Goal: Information Seeking & Learning: Check status

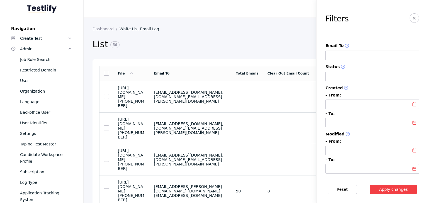
scroll to position [332, 0]
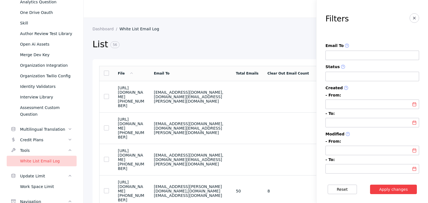
click at [340, 58] on input at bounding box center [373, 55] width 94 height 9
paste input "**********"
type input "**********"
click at [345, 74] on input at bounding box center [373, 76] width 94 height 9
click at [385, 192] on button "Apply changes" at bounding box center [393, 189] width 47 height 9
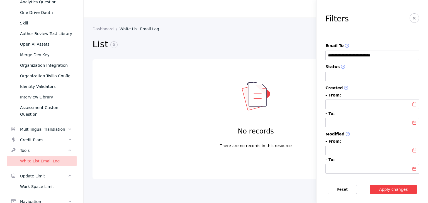
click at [39, 159] on div "White List Email Log" at bounding box center [46, 161] width 52 height 7
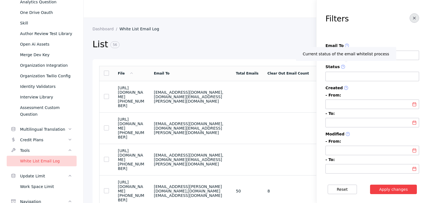
click at [413, 18] on line "button" at bounding box center [414, 18] width 2 height 2
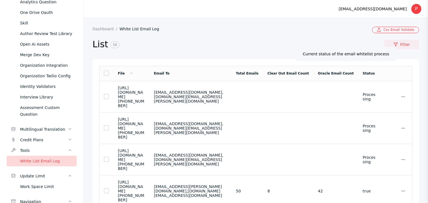
click at [400, 44] on link "Filter" at bounding box center [401, 44] width 35 height 9
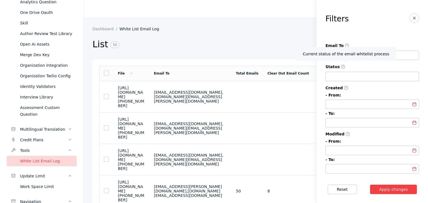
click at [351, 65] on label "Status" at bounding box center [373, 67] width 94 height 5
click at [413, 17] on button "button" at bounding box center [414, 17] width 9 height 9
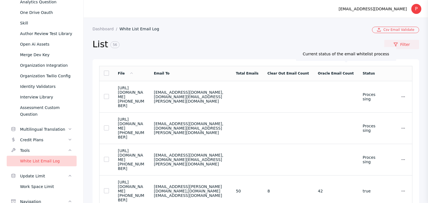
click at [399, 46] on link "Filter" at bounding box center [401, 44] width 35 height 9
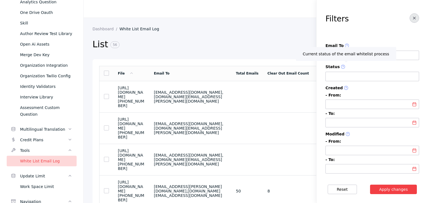
drag, startPoint x: 414, startPoint y: 18, endPoint x: 406, endPoint y: 18, distance: 8.1
click at [414, 18] on button "button" at bounding box center [414, 17] width 9 height 9
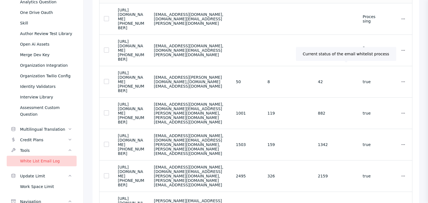
scroll to position [120, 0]
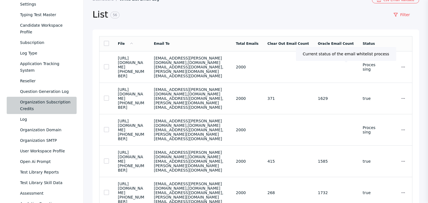
scroll to position [139, 0]
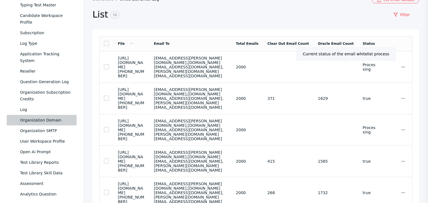
click at [46, 122] on div "Organization Domain" at bounding box center [46, 120] width 52 height 7
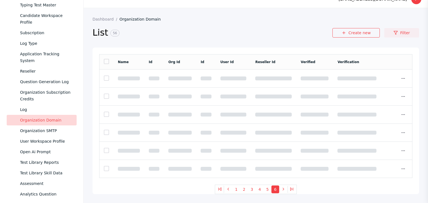
scroll to position [30, 0]
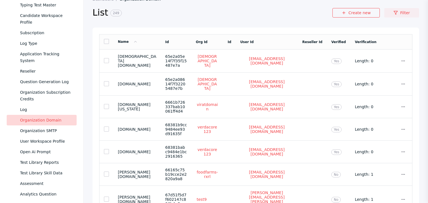
click at [399, 31] on section "Name Id Org Id Id User Id Reseller Id Verified Verification [DEMOGRAPHIC_DATA][…" at bounding box center [256, 166] width 327 height 276
click at [398, 12] on link "Filter" at bounding box center [401, 12] width 35 height 9
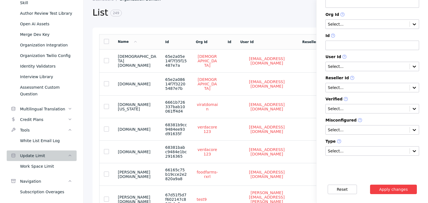
scroll to position [362, 0]
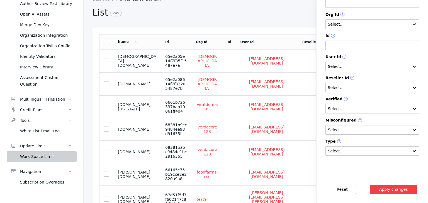
click at [38, 158] on div "Work Space Limit" at bounding box center [46, 157] width 52 height 7
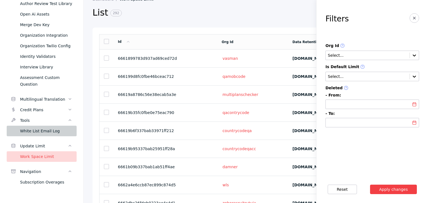
click at [48, 133] on div "White List Email Log" at bounding box center [46, 131] width 52 height 7
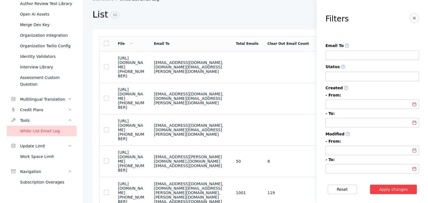
click at [351, 56] on input at bounding box center [373, 55] width 94 height 9
paste input "**********"
type input "**********"
click at [386, 190] on button "Apply changes" at bounding box center [393, 189] width 47 height 9
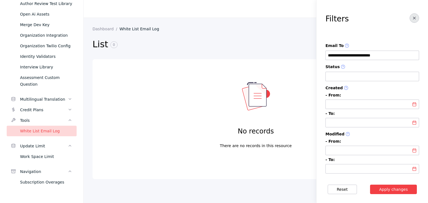
click at [412, 16] on icon "button" at bounding box center [414, 18] width 4 height 4
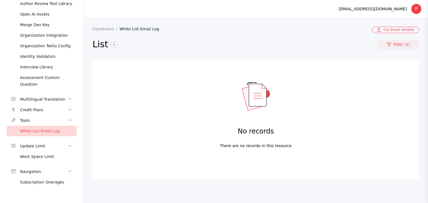
click at [401, 46] on link "Filter (1)" at bounding box center [399, 44] width 42 height 9
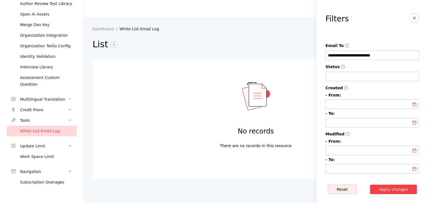
click at [336, 189] on button "Reset" at bounding box center [342, 189] width 29 height 9
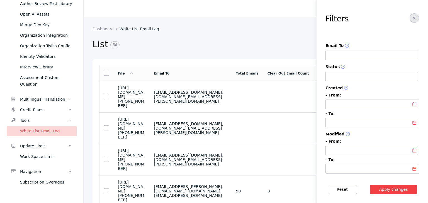
click at [412, 16] on icon "button" at bounding box center [414, 18] width 4 height 4
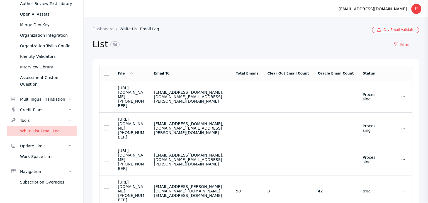
click at [136, 30] on link "White List Email Log" at bounding box center [142, 29] width 44 height 4
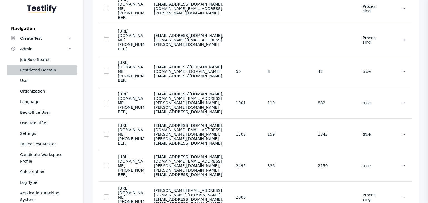
click at [47, 71] on div "Restricted Domain" at bounding box center [46, 70] width 52 height 7
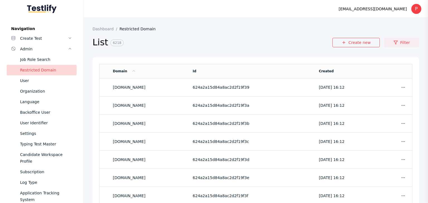
click at [400, 41] on link "Filter" at bounding box center [401, 42] width 35 height 9
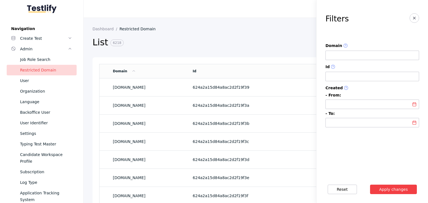
click at [341, 54] on input at bounding box center [373, 55] width 94 height 9
paste input "**********"
type input "**********"
click at [386, 191] on button "Apply changes" at bounding box center [393, 189] width 47 height 9
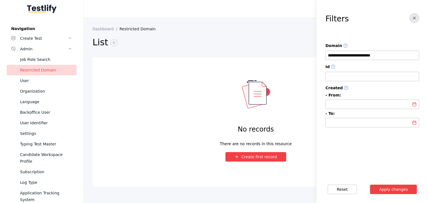
click at [413, 17] on icon "button" at bounding box center [414, 18] width 4 height 4
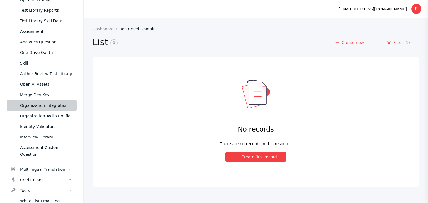
scroll to position [362, 0]
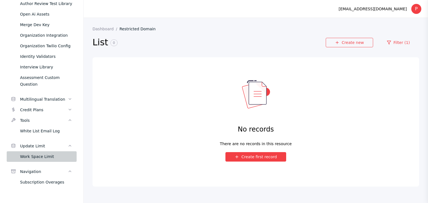
click at [35, 159] on div "Work Space Limit" at bounding box center [46, 157] width 52 height 7
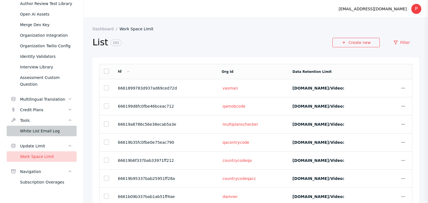
click at [40, 133] on div "White List Email Log" at bounding box center [46, 131] width 52 height 7
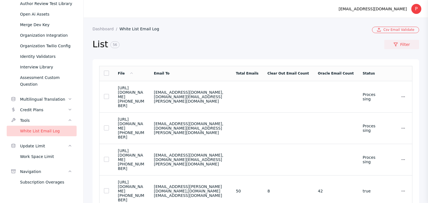
click at [401, 42] on link "Filter" at bounding box center [401, 44] width 35 height 9
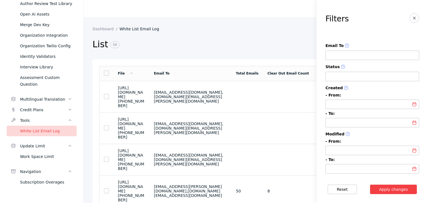
click at [345, 54] on input at bounding box center [373, 55] width 94 height 9
paste input "**********"
type input "**********"
click at [348, 79] on input at bounding box center [373, 76] width 94 height 9
click at [347, 78] on input at bounding box center [373, 76] width 94 height 9
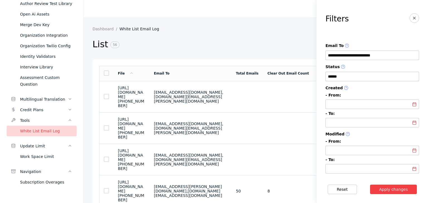
type input "******"
click at [363, 98] on label "- From:" at bounding box center [373, 95] width 94 height 4
click at [386, 191] on button "Apply changes" at bounding box center [393, 189] width 47 height 9
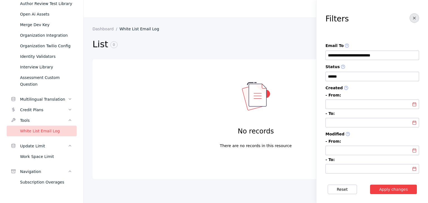
click at [412, 17] on icon "button" at bounding box center [414, 18] width 4 height 4
